Goal: Task Accomplishment & Management: Manage account settings

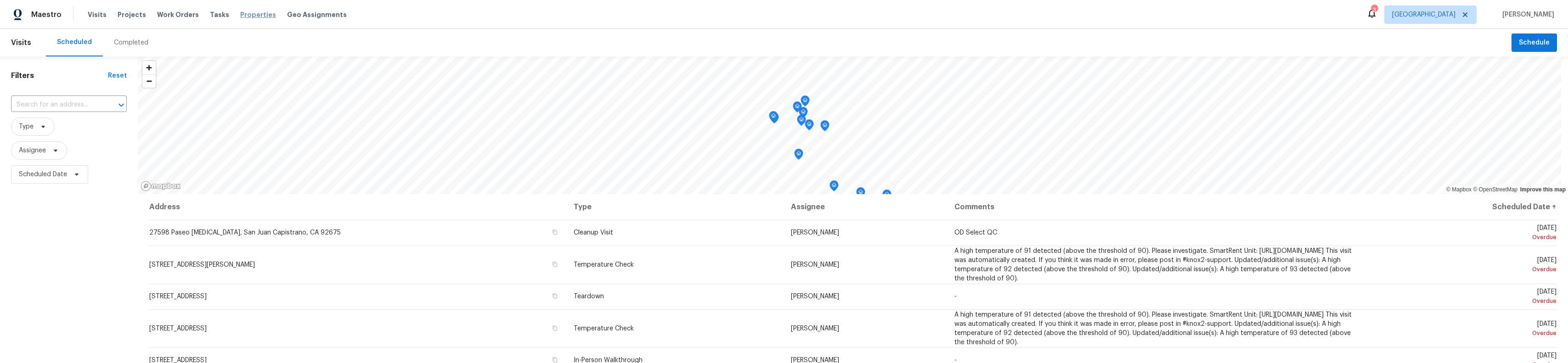
click at [255, 14] on span "Properties" at bounding box center [258, 15] width 36 height 9
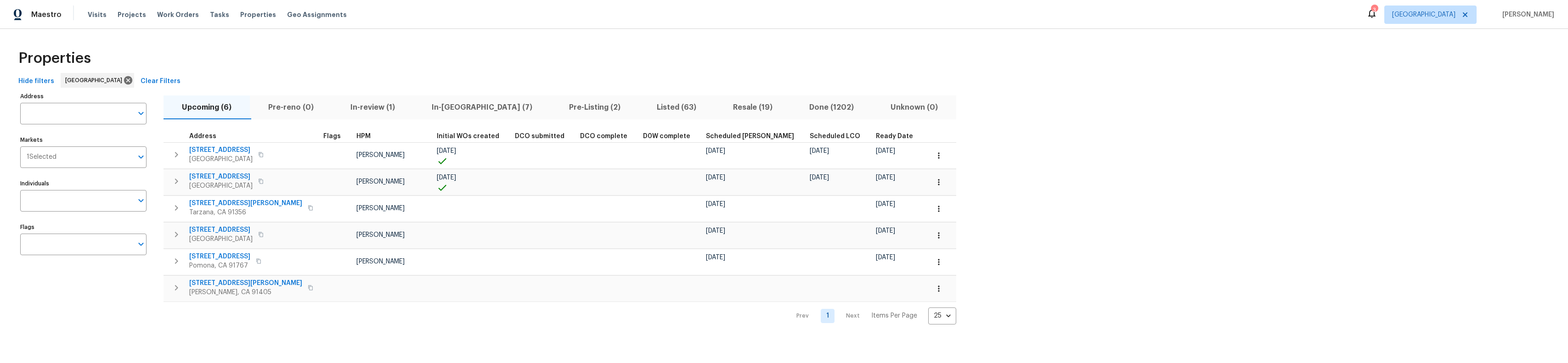
click at [436, 104] on span "In-reno (7)" at bounding box center [482, 108] width 126 height 13
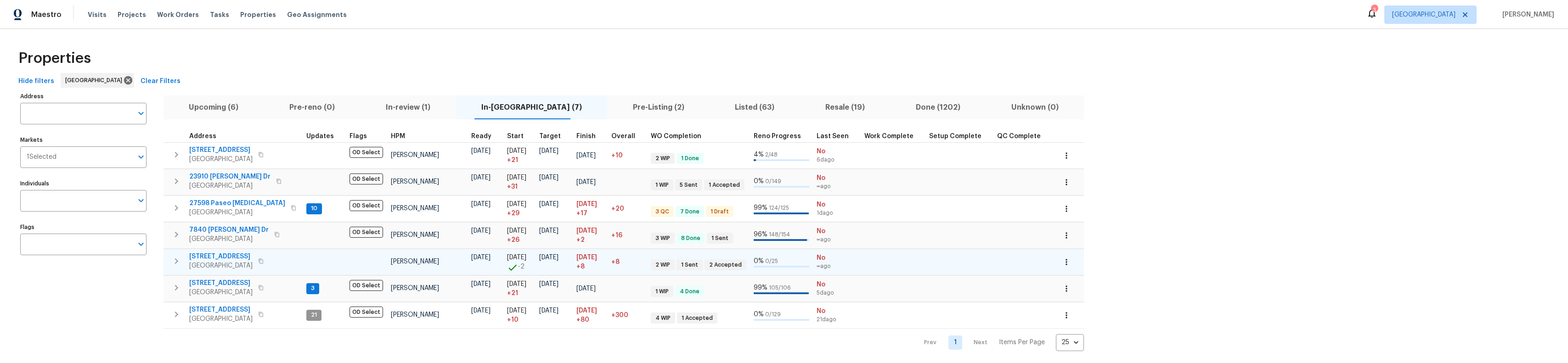
click at [217, 255] on span "13864 Lexicon Ave" at bounding box center [220, 257] width 63 height 9
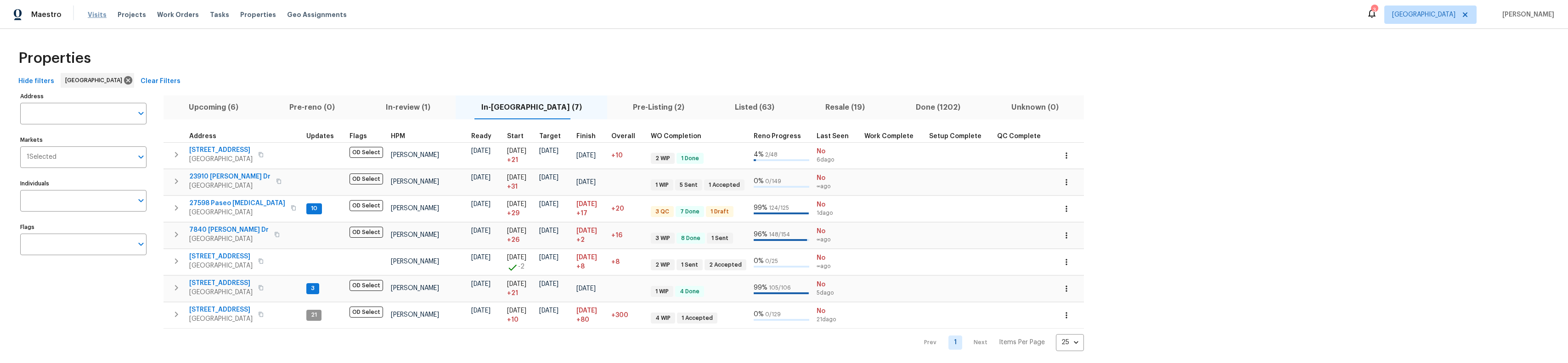
click at [91, 12] on span "Visits" at bounding box center [97, 15] width 19 height 9
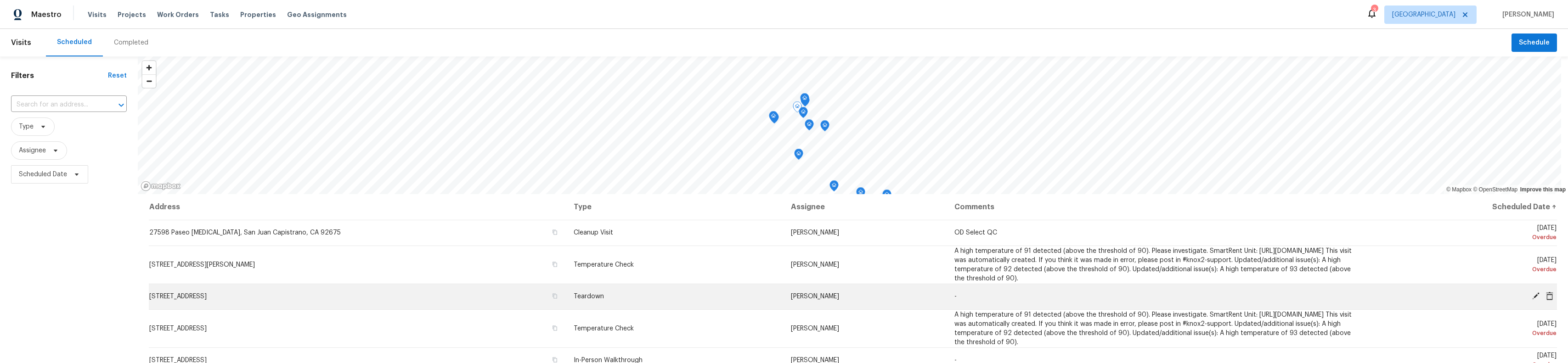
click at [1532, 294] on icon at bounding box center [1535, 296] width 8 height 8
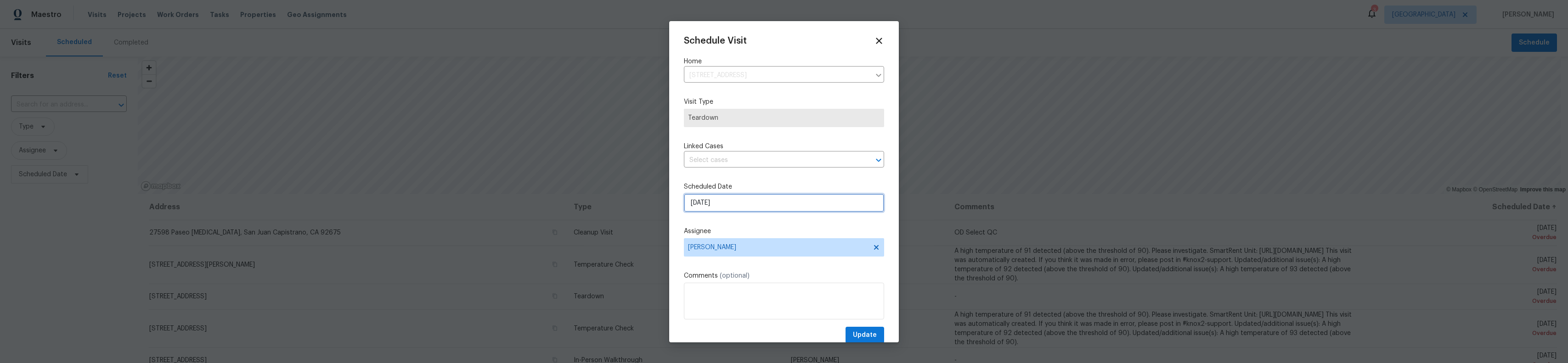
click at [769, 196] on input "8/17/2025" at bounding box center [783, 203] width 200 height 18
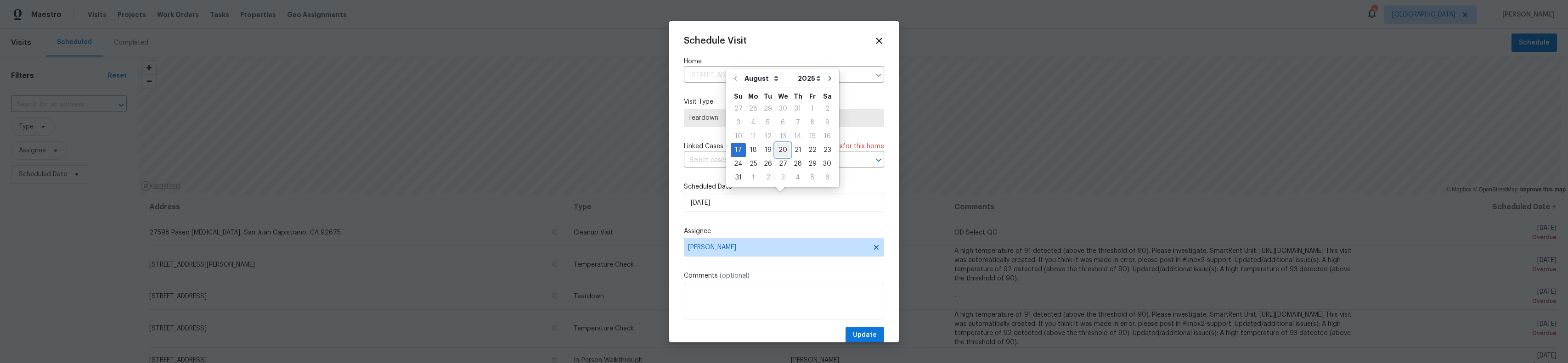
click at [785, 147] on div "20" at bounding box center [783, 151] width 15 height 13
type input "[DATE]"
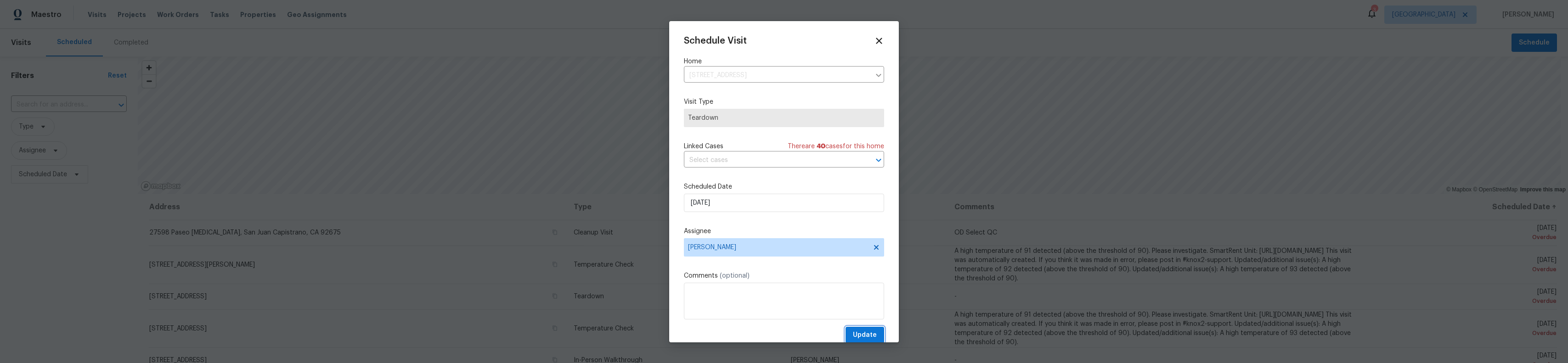
click at [853, 334] on span "Update" at bounding box center [865, 336] width 24 height 12
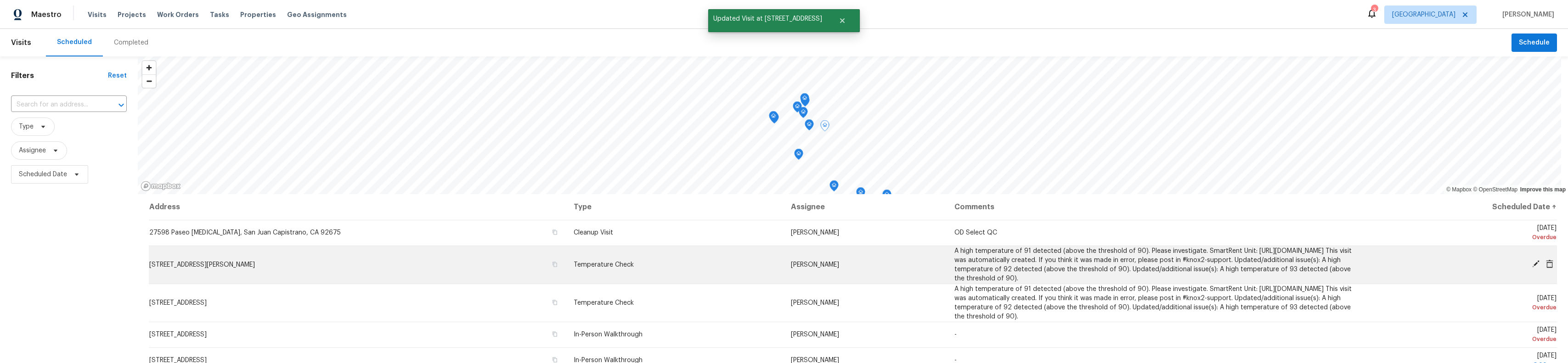
click at [1532, 263] on icon at bounding box center [1535, 264] width 7 height 7
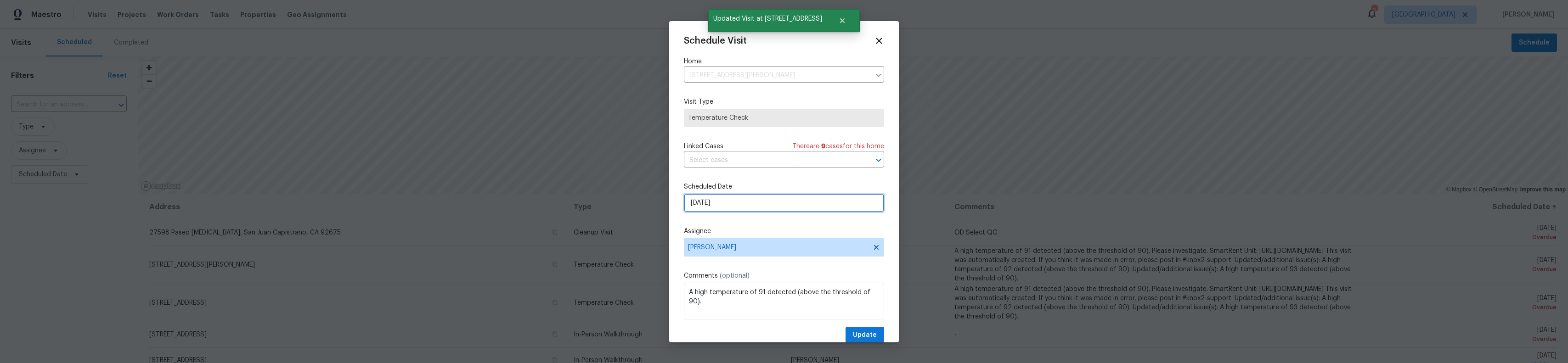
click at [731, 208] on input "8/14/2025" at bounding box center [783, 203] width 200 height 18
click at [783, 152] on div "20" at bounding box center [783, 151] width 15 height 13
type input "[DATE]"
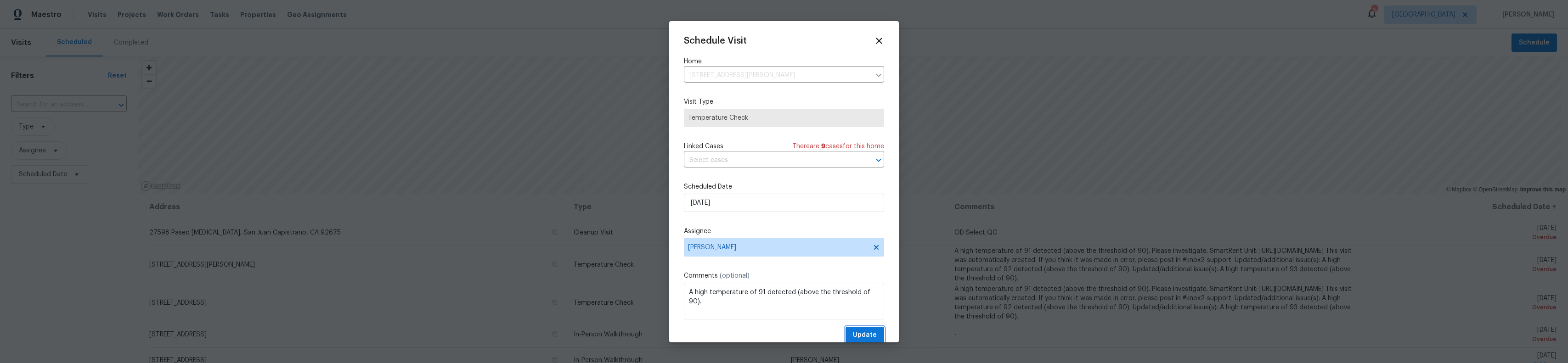
click at [853, 334] on span "Update" at bounding box center [865, 336] width 24 height 12
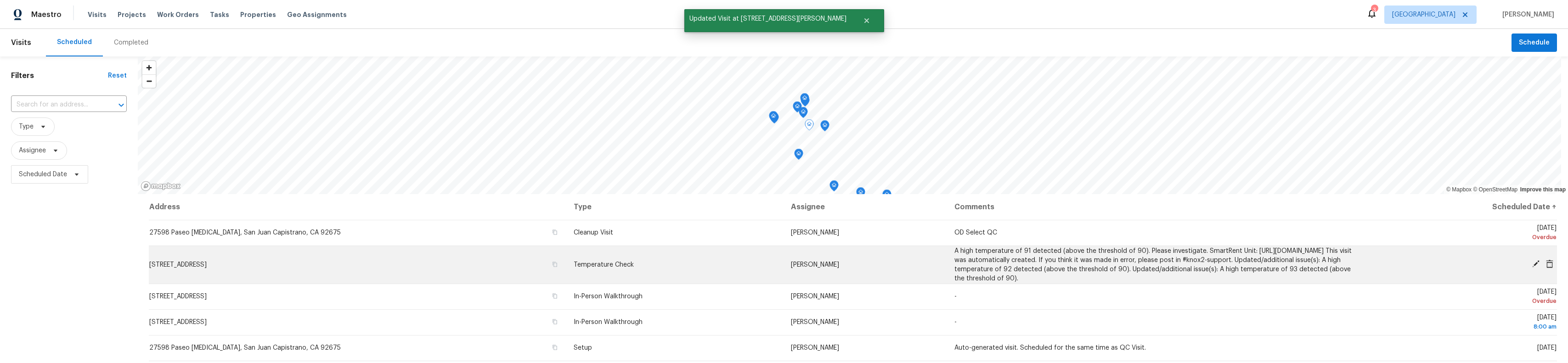
click at [1532, 262] on icon at bounding box center [1535, 264] width 8 height 8
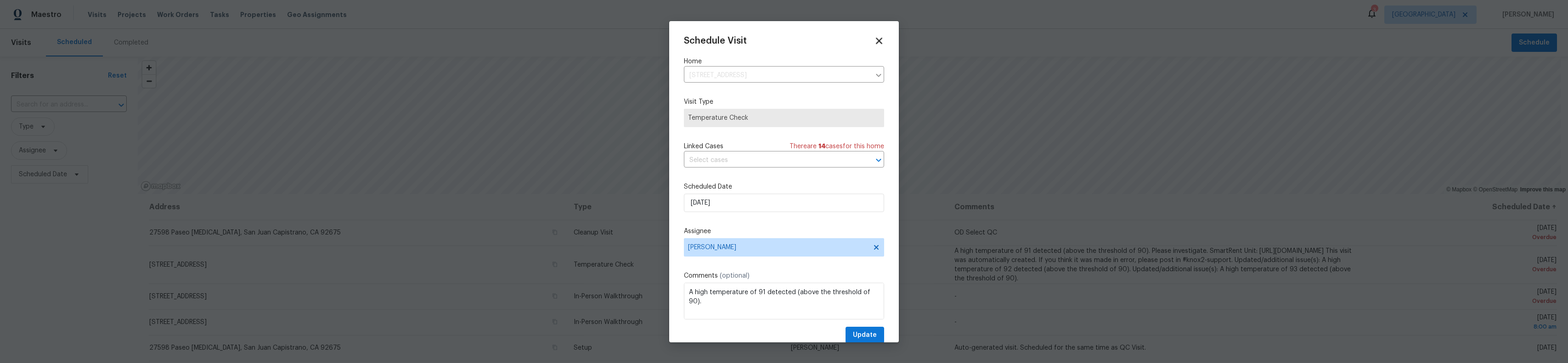
click at [873, 38] on icon at bounding box center [878, 40] width 10 height 10
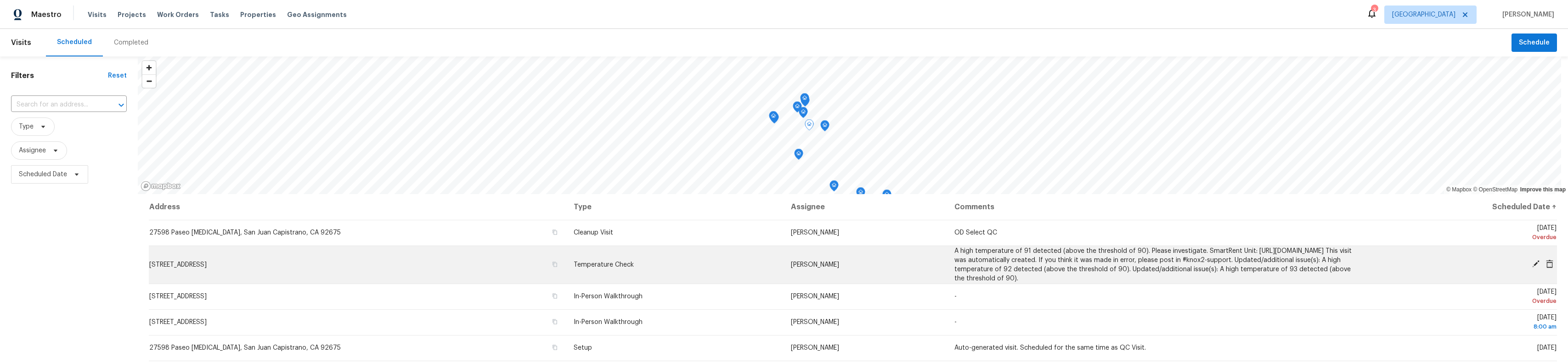
click at [1532, 264] on icon at bounding box center [1535, 264] width 7 height 7
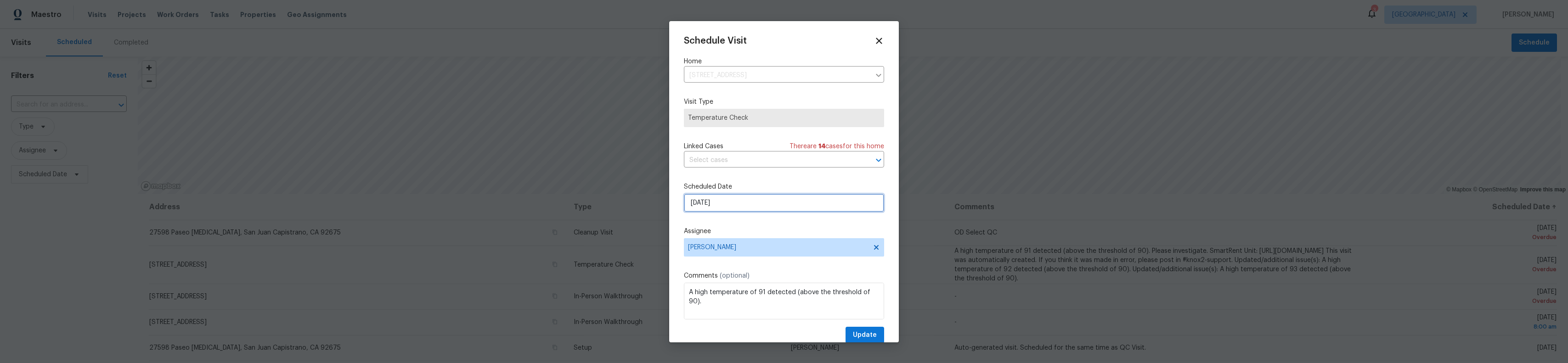
click at [783, 210] on input "[DATE]" at bounding box center [783, 203] width 200 height 18
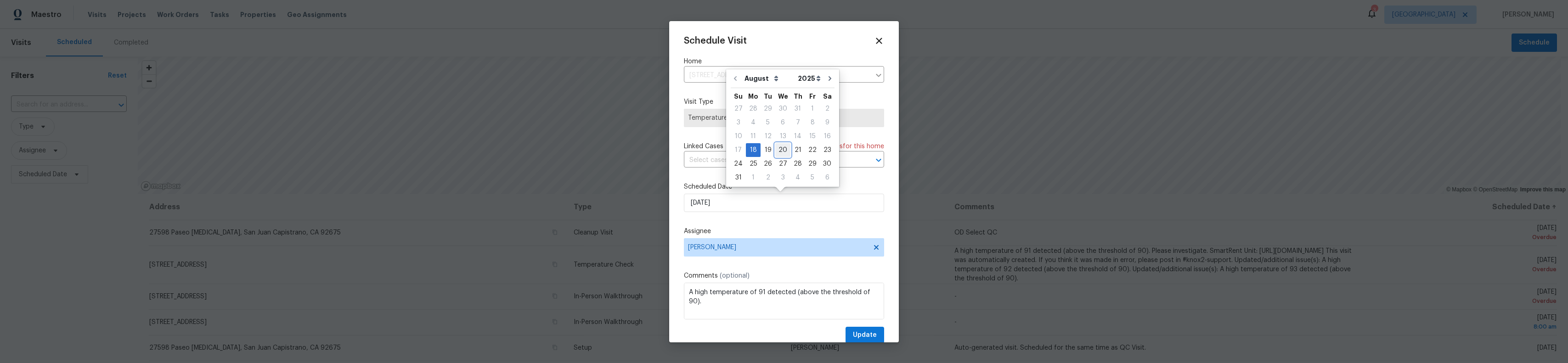
click at [783, 151] on div "20" at bounding box center [783, 151] width 15 height 13
type input "[DATE]"
click at [845, 334] on button "Update" at bounding box center [864, 336] width 38 height 17
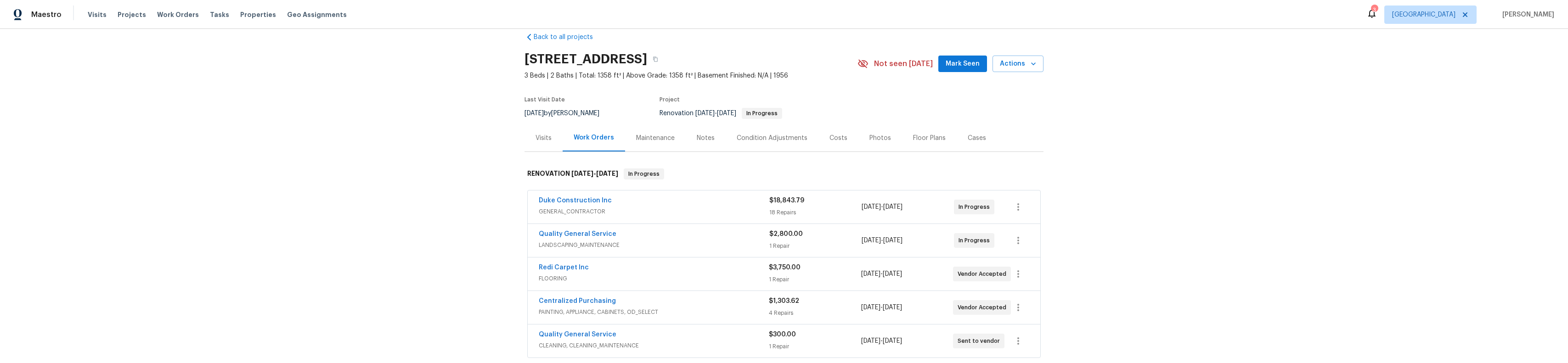
scroll to position [46, 0]
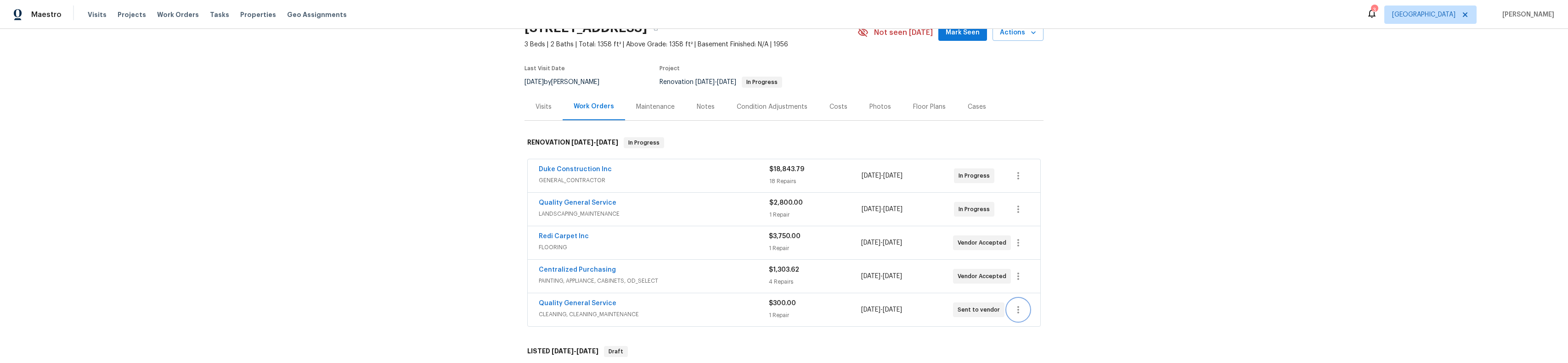
click at [1013, 308] on icon "button" at bounding box center [1018, 310] width 11 height 11
click at [1011, 304] on li "Edit" at bounding box center [1054, 299] width 99 height 15
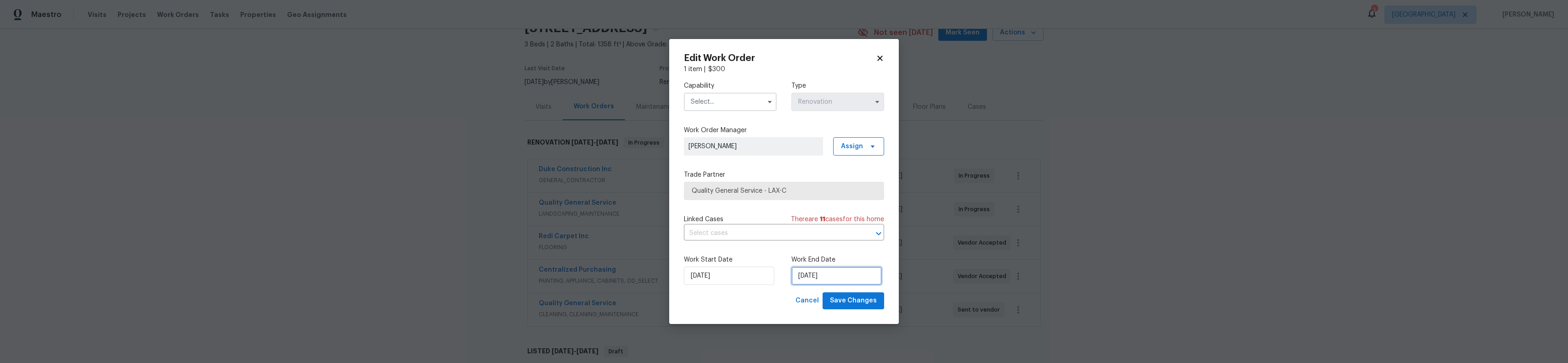
click at [807, 275] on input "[DATE]" at bounding box center [836, 276] width 91 height 18
click at [844, 220] on div "21" at bounding box center [851, 224] width 15 height 13
type input "[DATE]"
click at [751, 110] on input "text" at bounding box center [730, 102] width 93 height 18
click at [723, 203] on div "Cleaning" at bounding box center [730, 208] width 88 height 16
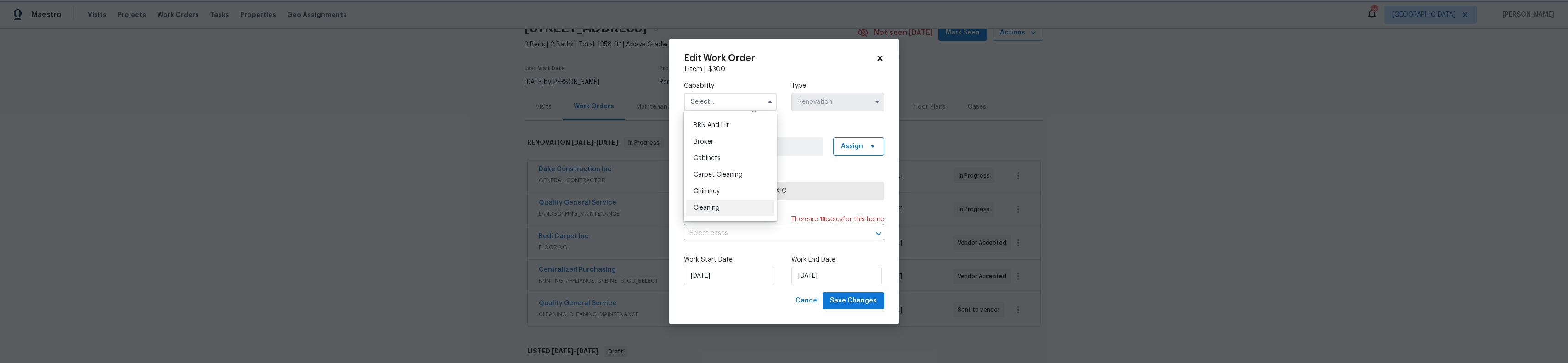
type input "Cleaning"
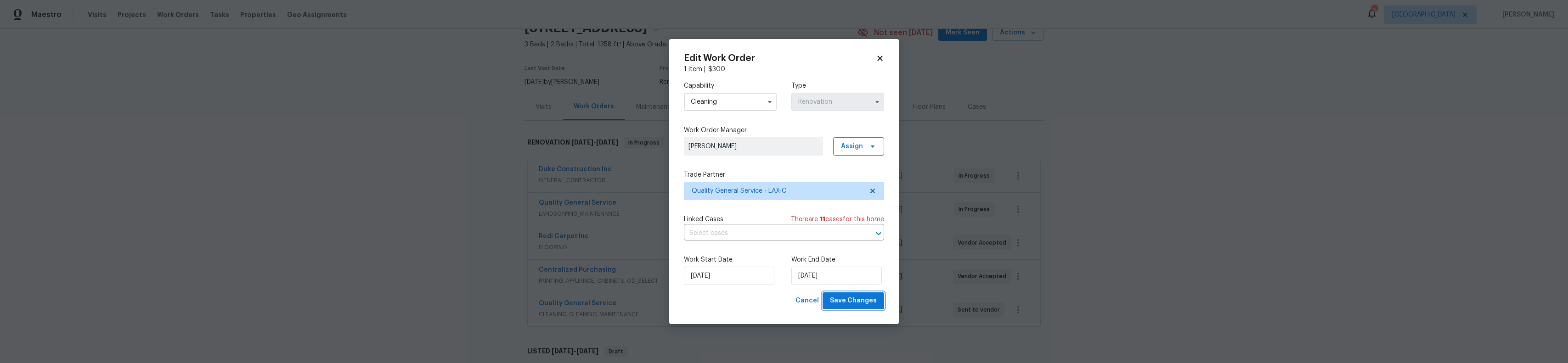
click at [869, 302] on span "Save Changes" at bounding box center [854, 301] width 47 height 12
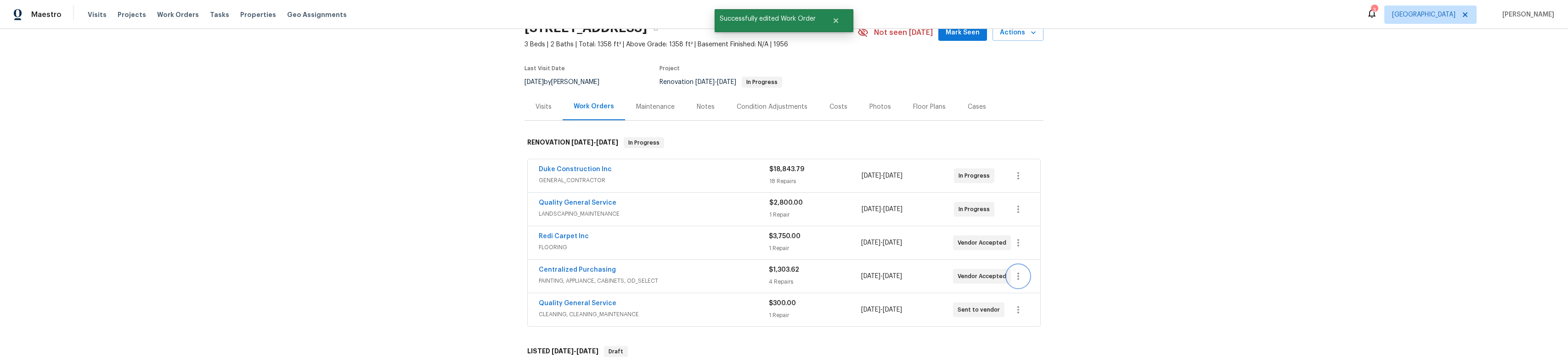
click at [1018, 267] on button "button" at bounding box center [1019, 276] width 22 height 22
click at [1017, 272] on li "Edit" at bounding box center [1054, 275] width 99 height 15
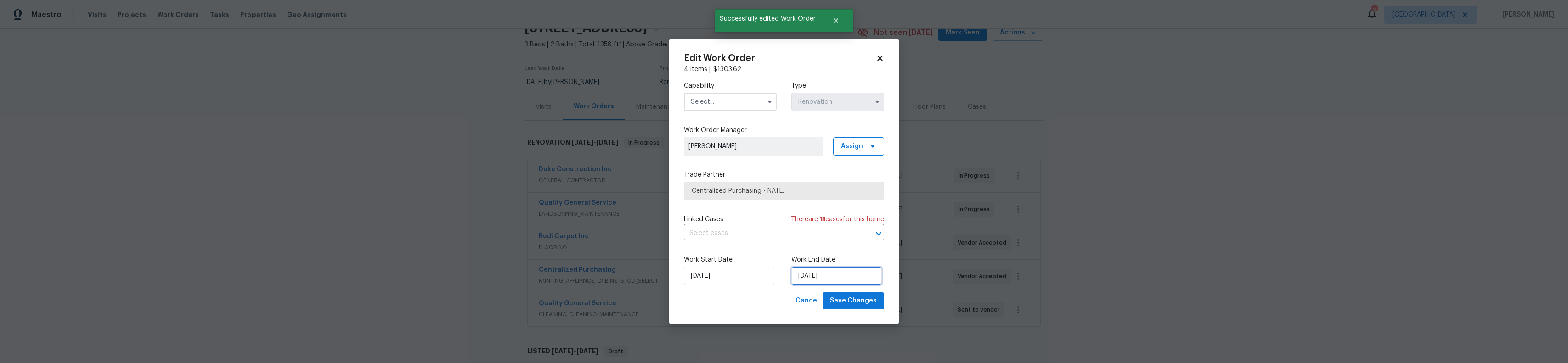
click at [858, 278] on input "[DATE]" at bounding box center [836, 276] width 91 height 18
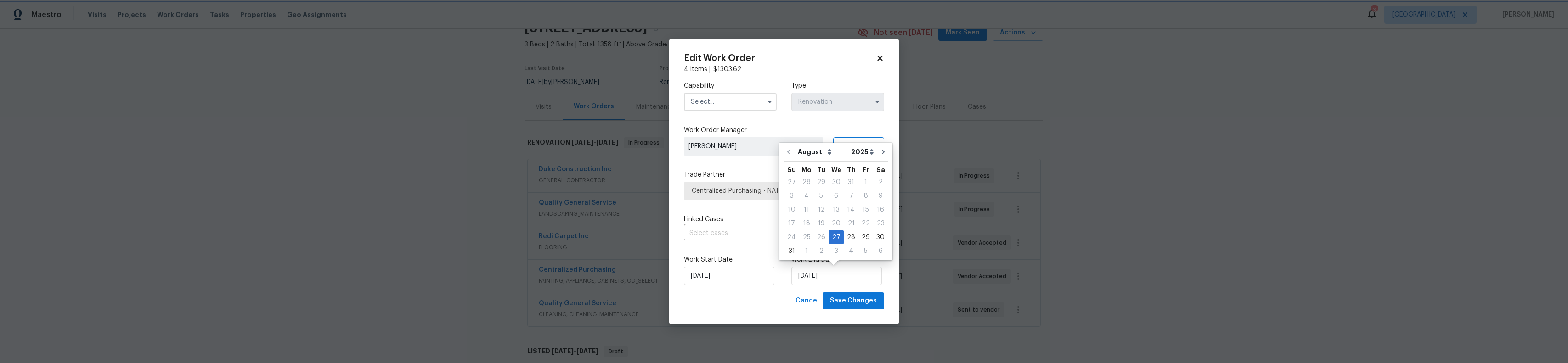
click at [823, 125] on div "Capability Type Renovation Work Order Manager [PERSON_NAME] Assign Trade Partne…" at bounding box center [783, 182] width 200 height 218
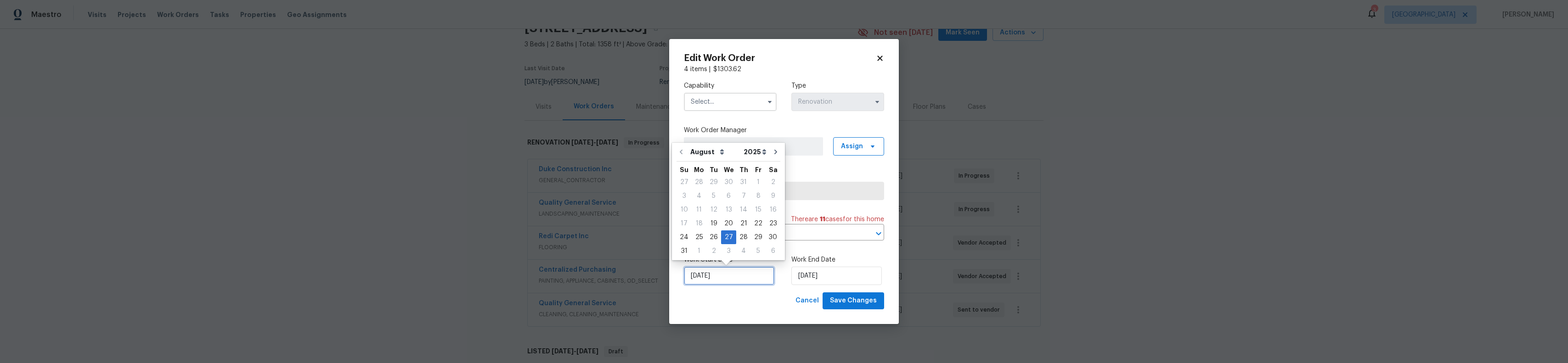
click at [751, 274] on input "[DATE]" at bounding box center [729, 276] width 91 height 18
click at [716, 226] on div "19" at bounding box center [714, 224] width 15 height 13
type input "[DATE]"
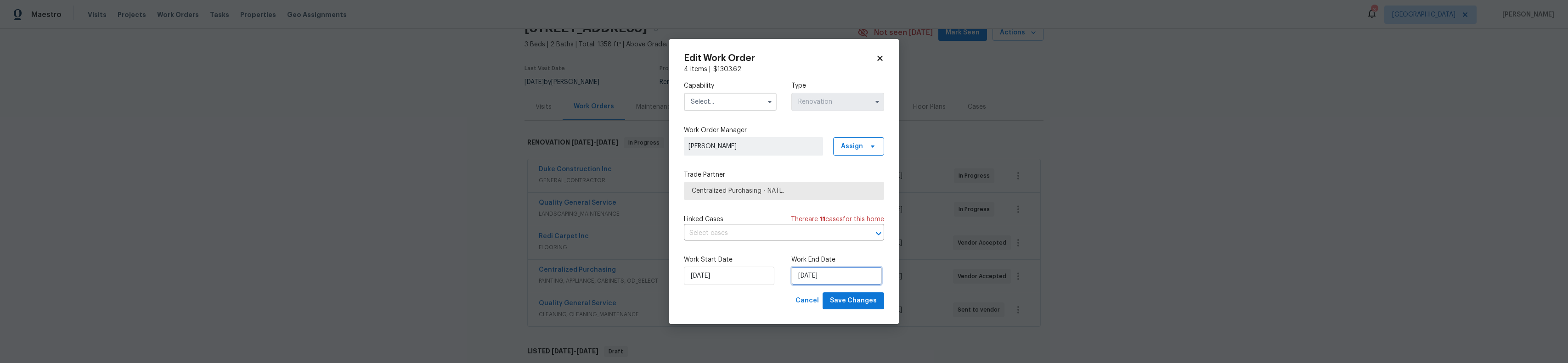
click at [813, 278] on input "[DATE]" at bounding box center [836, 276] width 91 height 18
click at [846, 225] on div "21" at bounding box center [851, 224] width 15 height 13
type input "[DATE]"
click at [855, 300] on span "Save Changes" at bounding box center [854, 301] width 47 height 12
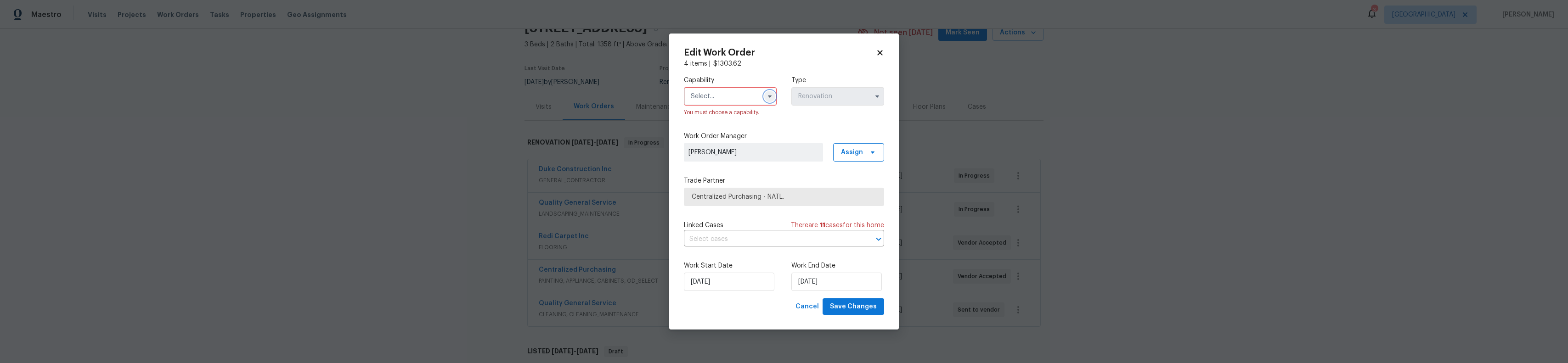
click at [772, 99] on icon "button" at bounding box center [770, 96] width 7 height 7
click at [744, 119] on div "Agent" at bounding box center [730, 116] width 88 height 16
type input "Agent"
click at [869, 306] on span "Save Changes" at bounding box center [854, 307] width 47 height 12
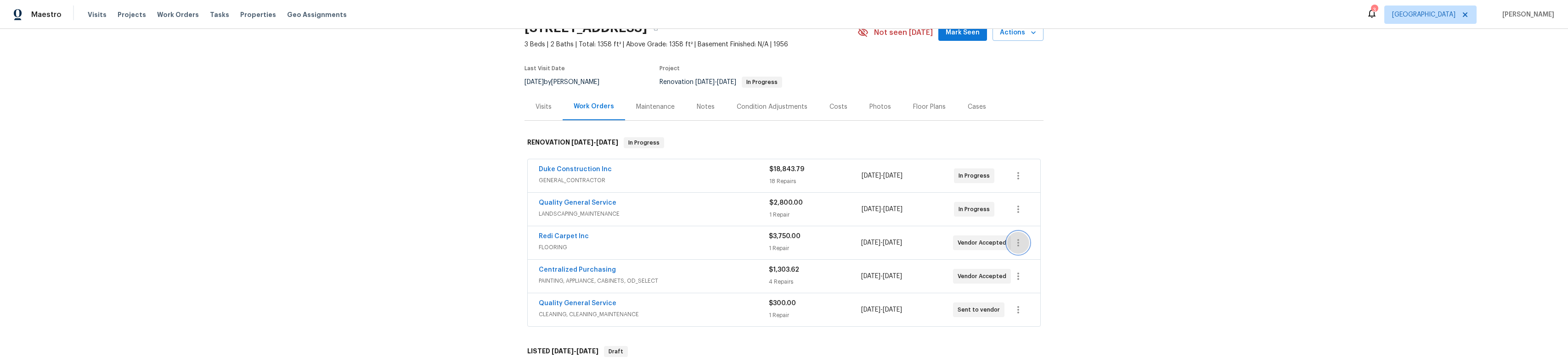
click at [1013, 237] on icon "button" at bounding box center [1018, 242] width 11 height 11
click at [1013, 237] on li "Edit" at bounding box center [1054, 242] width 99 height 15
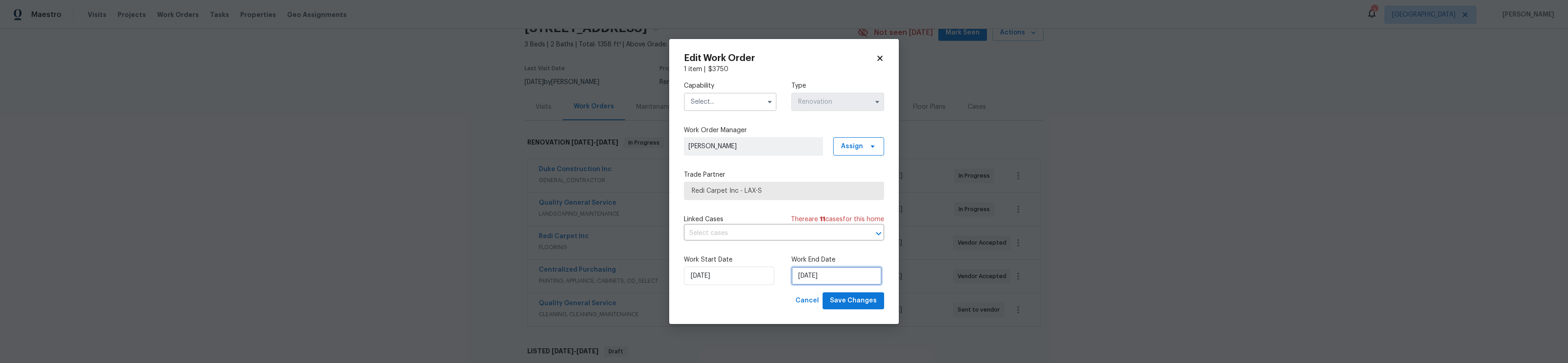
click at [807, 274] on input "[DATE]" at bounding box center [836, 276] width 91 height 18
click at [830, 221] on div "20" at bounding box center [835, 224] width 15 height 13
type input "[DATE]"
click at [768, 103] on icon "button" at bounding box center [770, 102] width 7 height 7
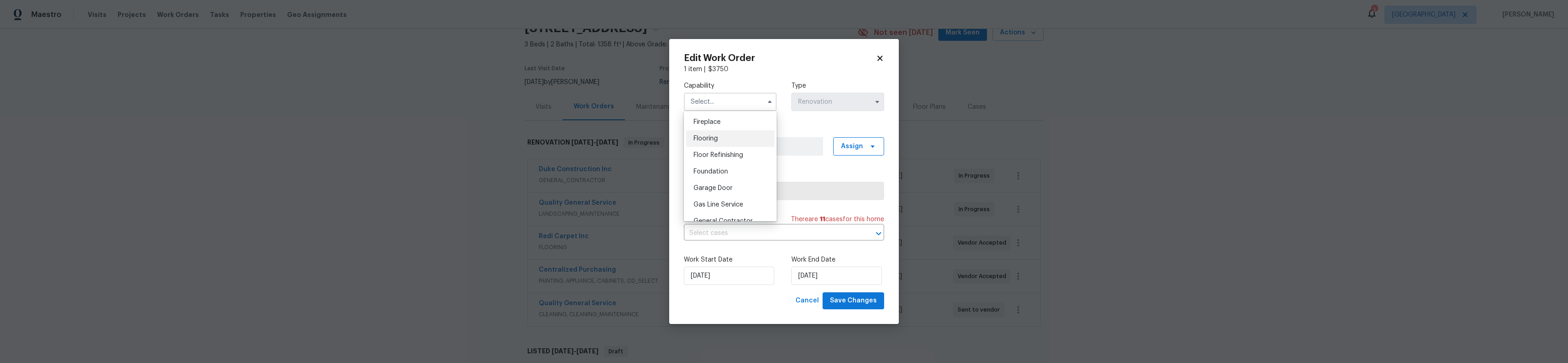
click at [757, 147] on div "Flooring" at bounding box center [730, 138] width 88 height 16
type input "Flooring"
click at [847, 293] on button "Save Changes" at bounding box center [853, 301] width 61 height 17
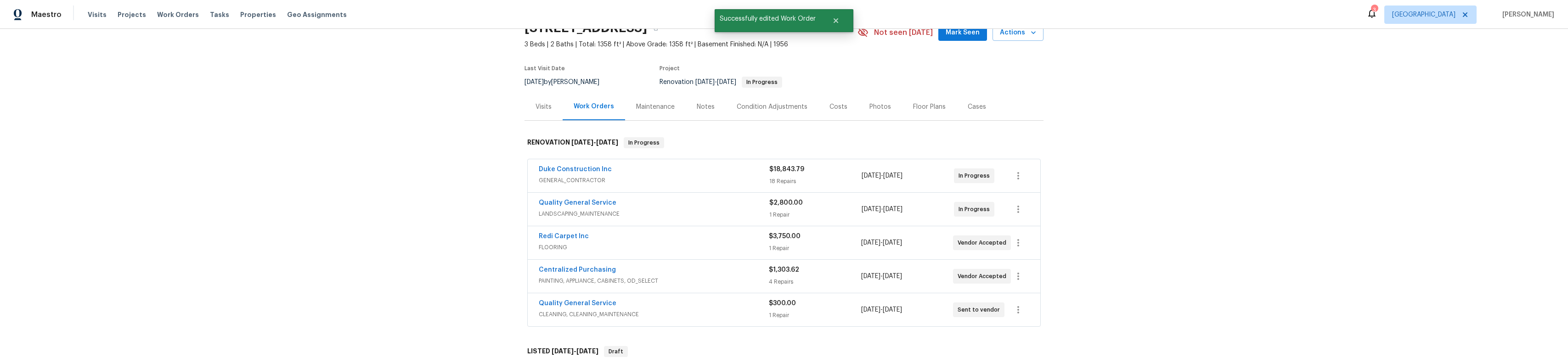
click at [687, 99] on div "Notes" at bounding box center [705, 107] width 40 height 27
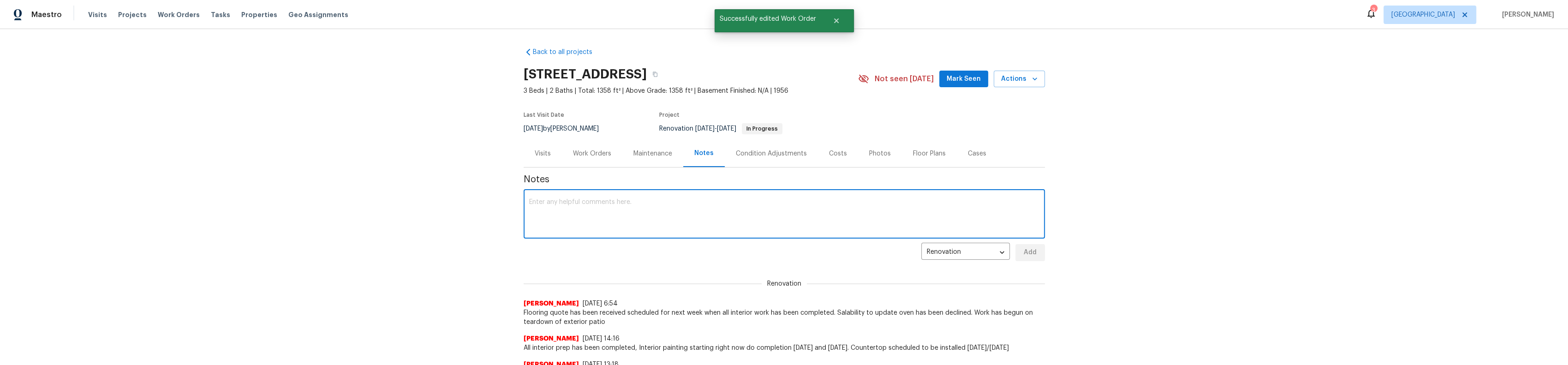
click at [645, 231] on div "x ​" at bounding box center [784, 215] width 521 height 47
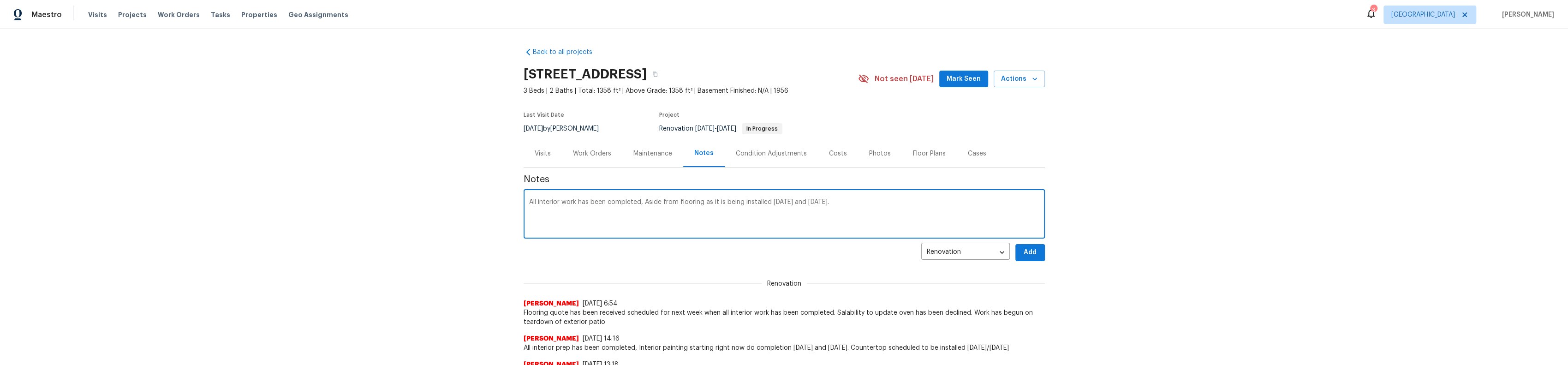
type textarea "All interior work has been completed, Aside from flooring as it is being instal…"
click at [1043, 256] on div "Back to all projects [STREET_ADDRESS] 3 Beds | 2 Baths | Total: 1358 ft² | Abov…" at bounding box center [784, 197] width 1568 height 336
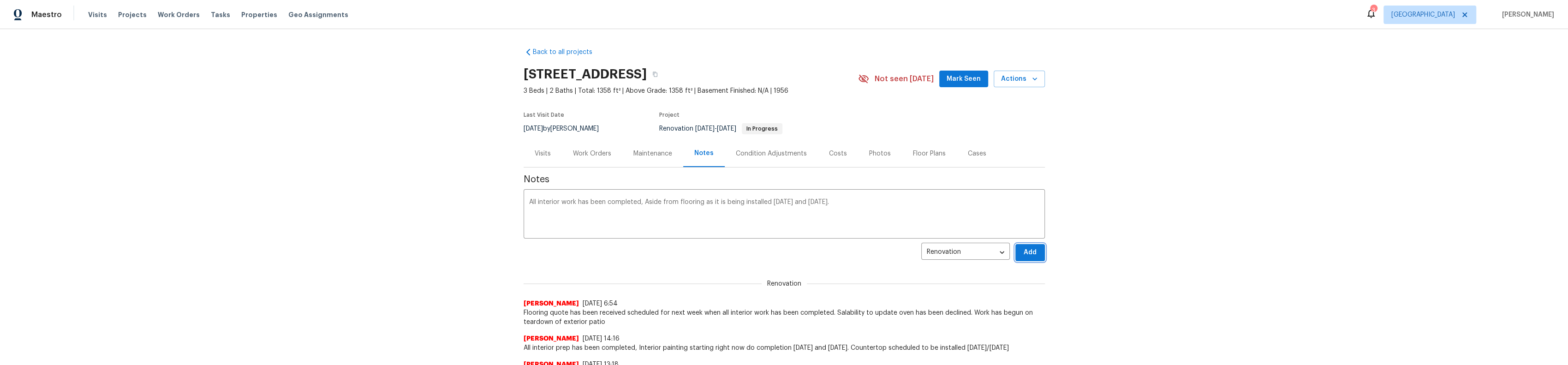
click at [1024, 253] on span "Add" at bounding box center [1030, 253] width 15 height 12
